Goal: Information Seeking & Learning: Find specific fact

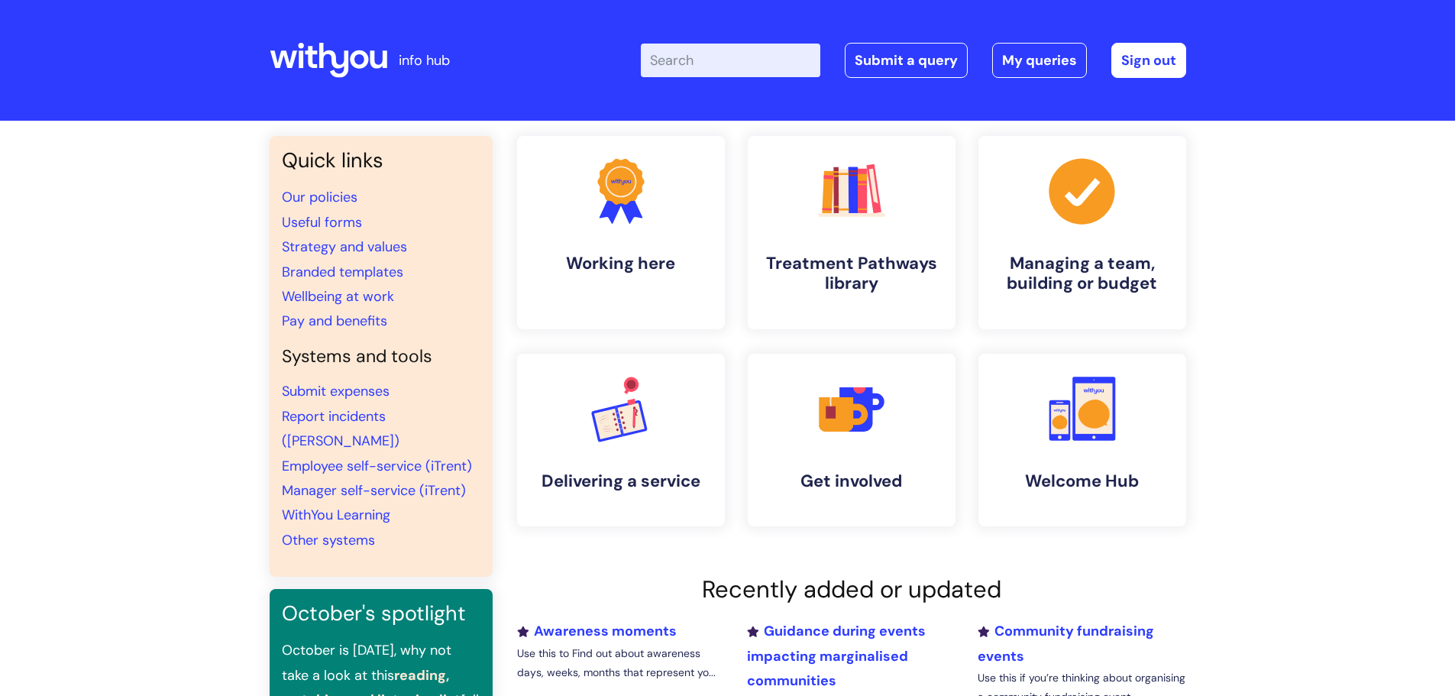
click at [722, 57] on input "Enter your search term here..." at bounding box center [731, 61] width 180 height 34
type input "bupa"
click button "Search" at bounding box center [0, 0] width 0 height 0
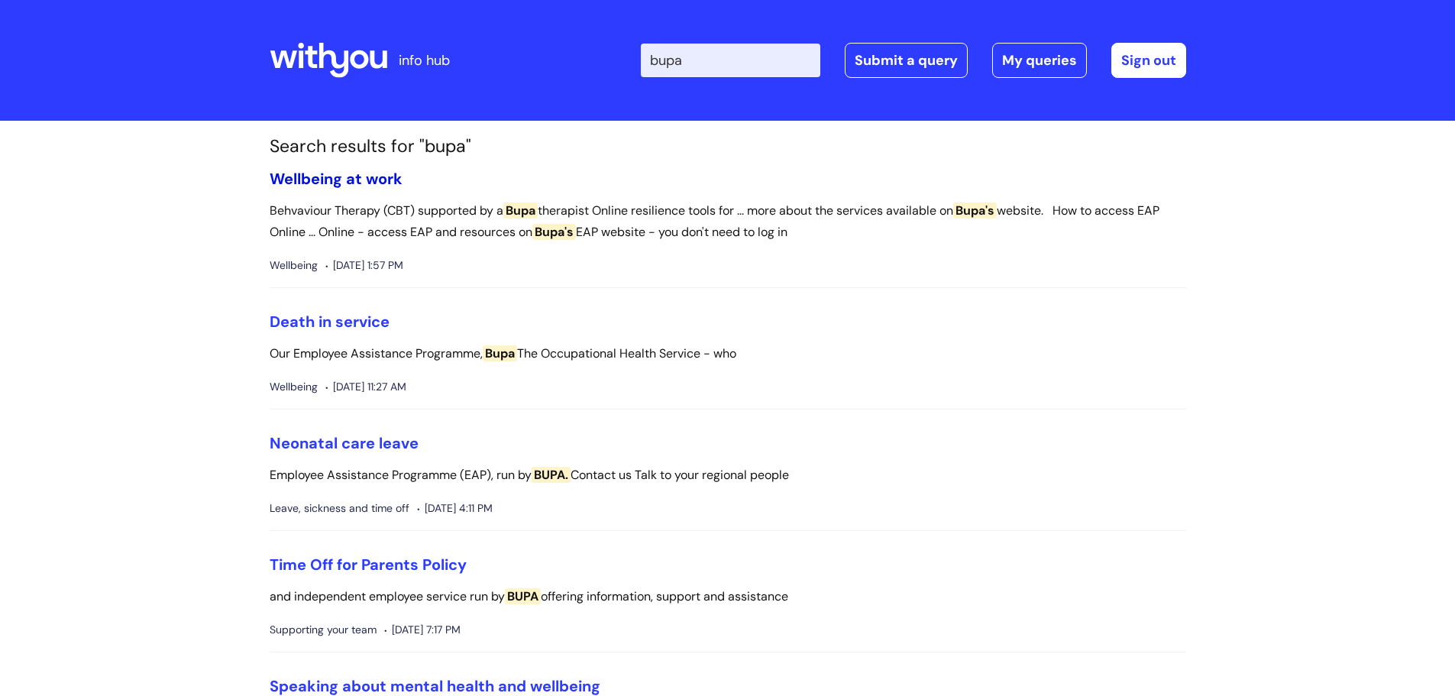
click at [390, 176] on link "Wellbeing at work" at bounding box center [336, 179] width 133 height 20
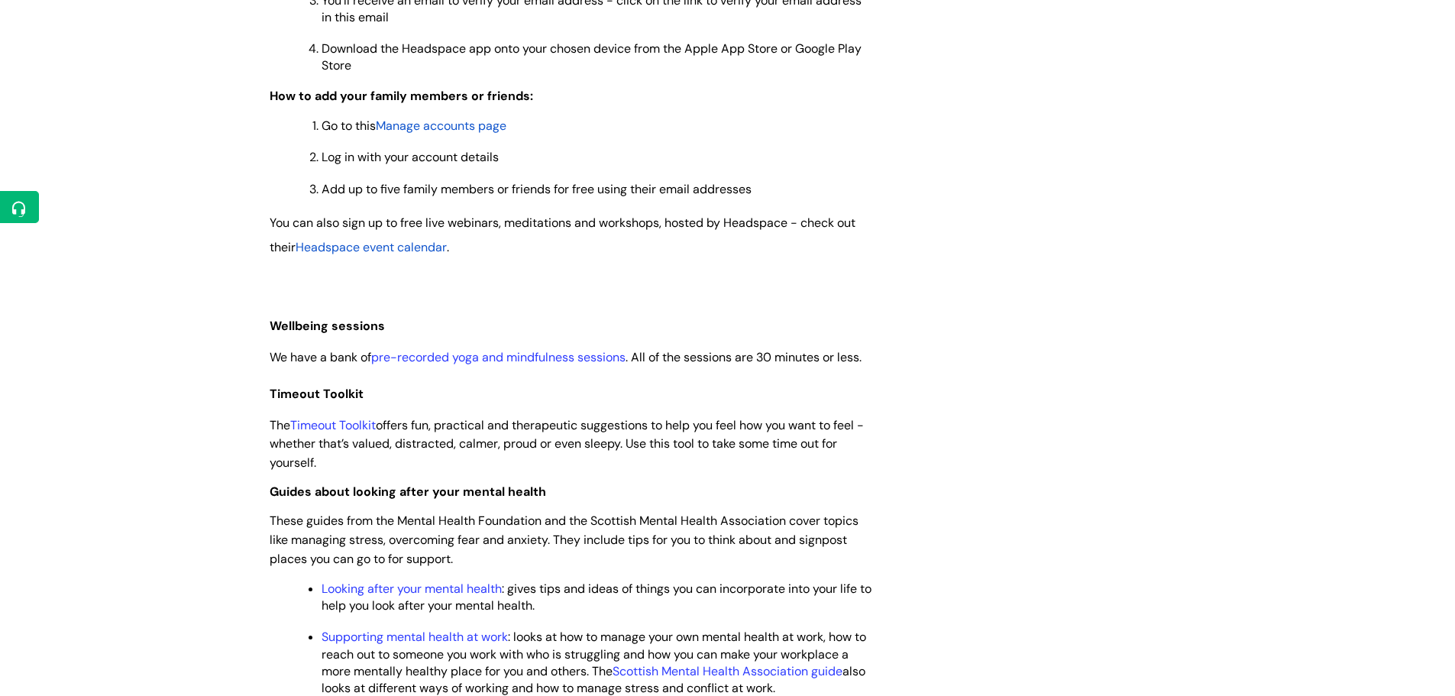
scroll to position [1525, 0]
